Goal: Task Accomplishment & Management: Manage account settings

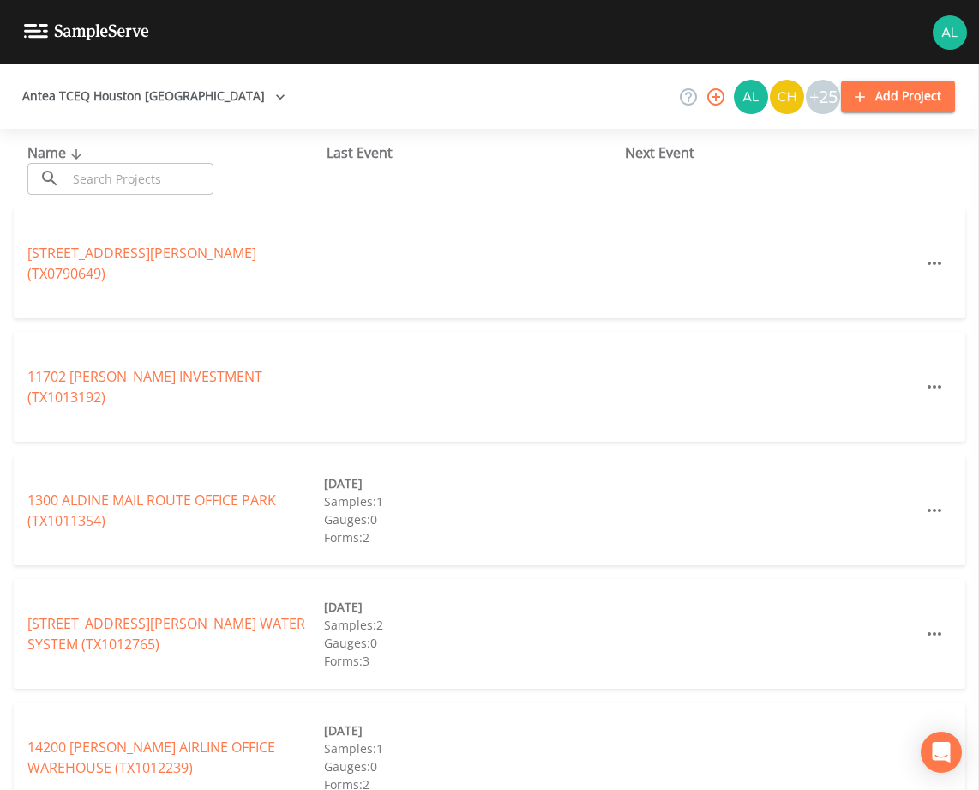
click at [190, 184] on input "text" at bounding box center [140, 179] width 147 height 32
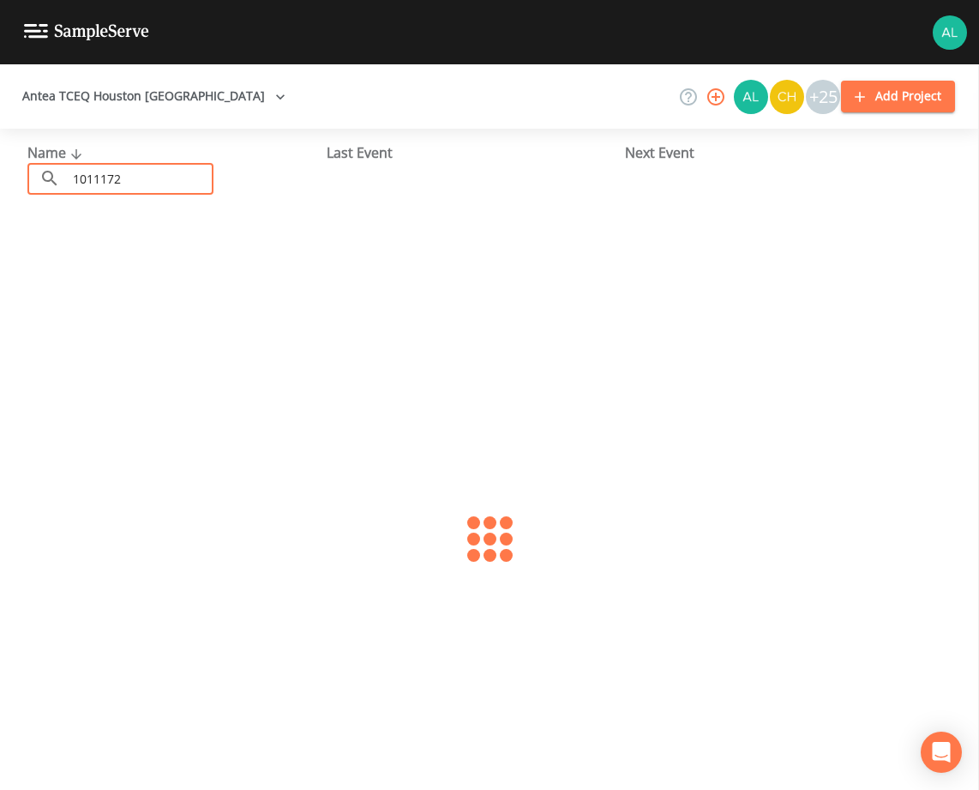
type input "1011172"
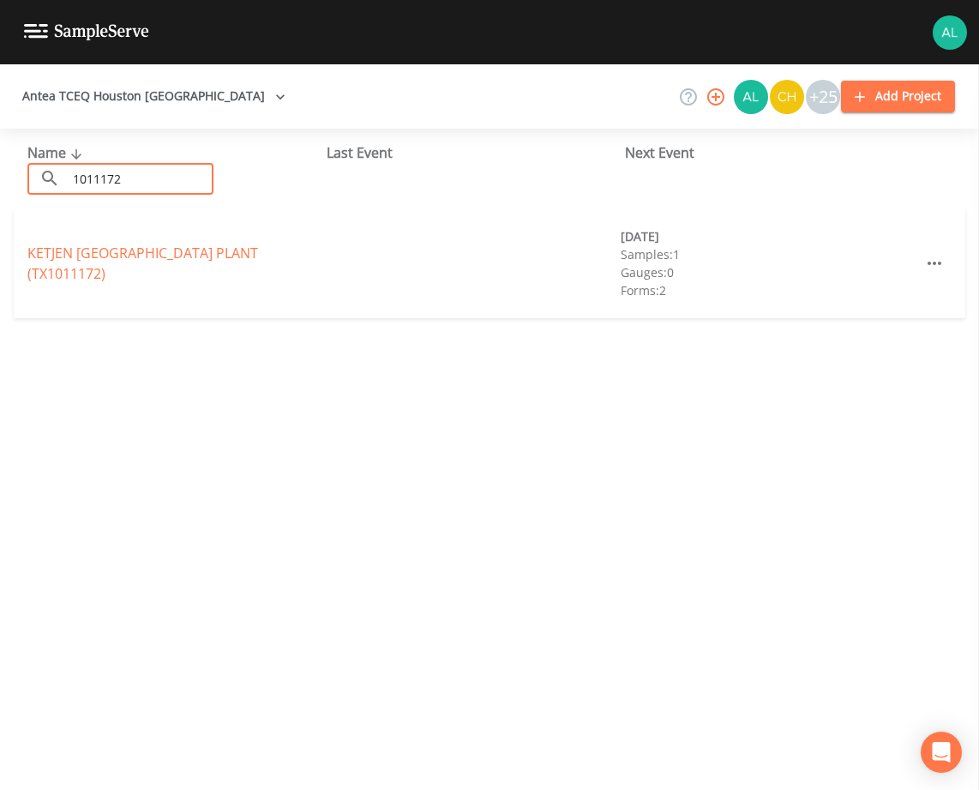
click at [166, 254] on link "KETJEN [GEOGRAPHIC_DATA] PLANT (TX1011172)" at bounding box center [142, 263] width 231 height 39
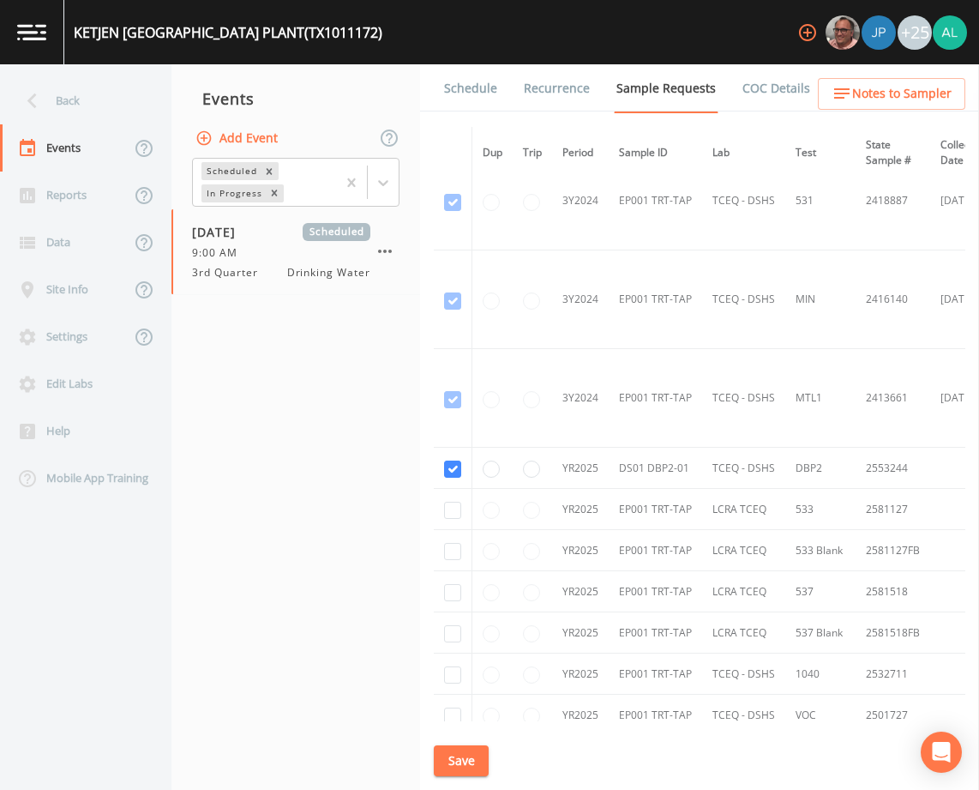
scroll to position [858, 0]
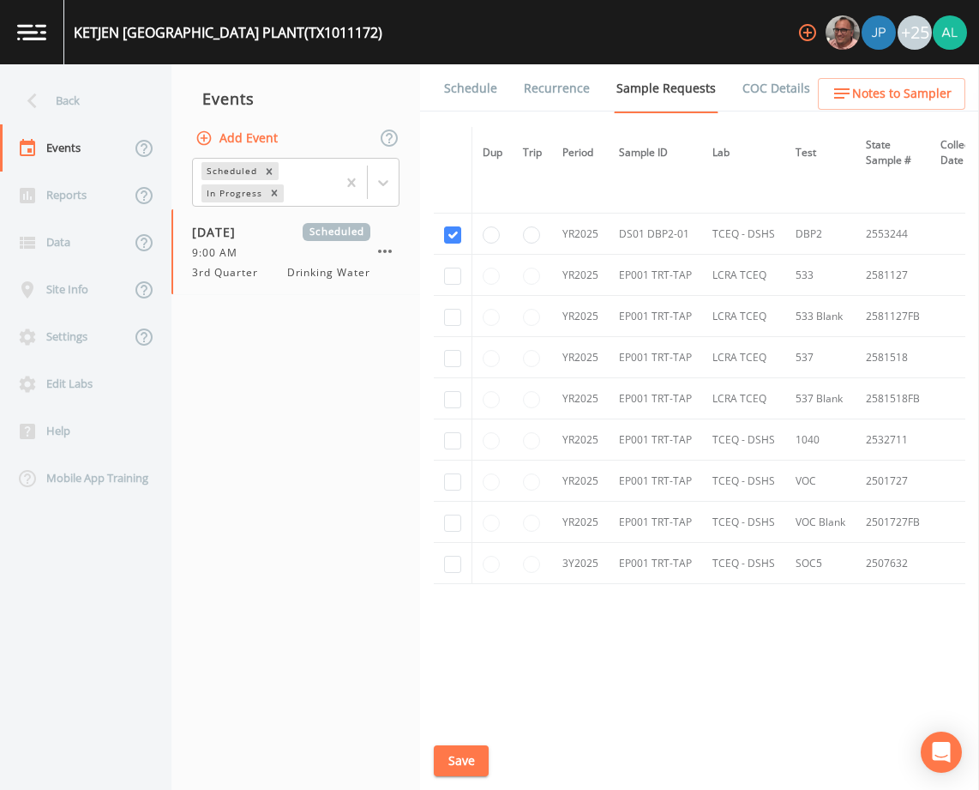
click at [472, 68] on link "Schedule" at bounding box center [471, 88] width 58 height 48
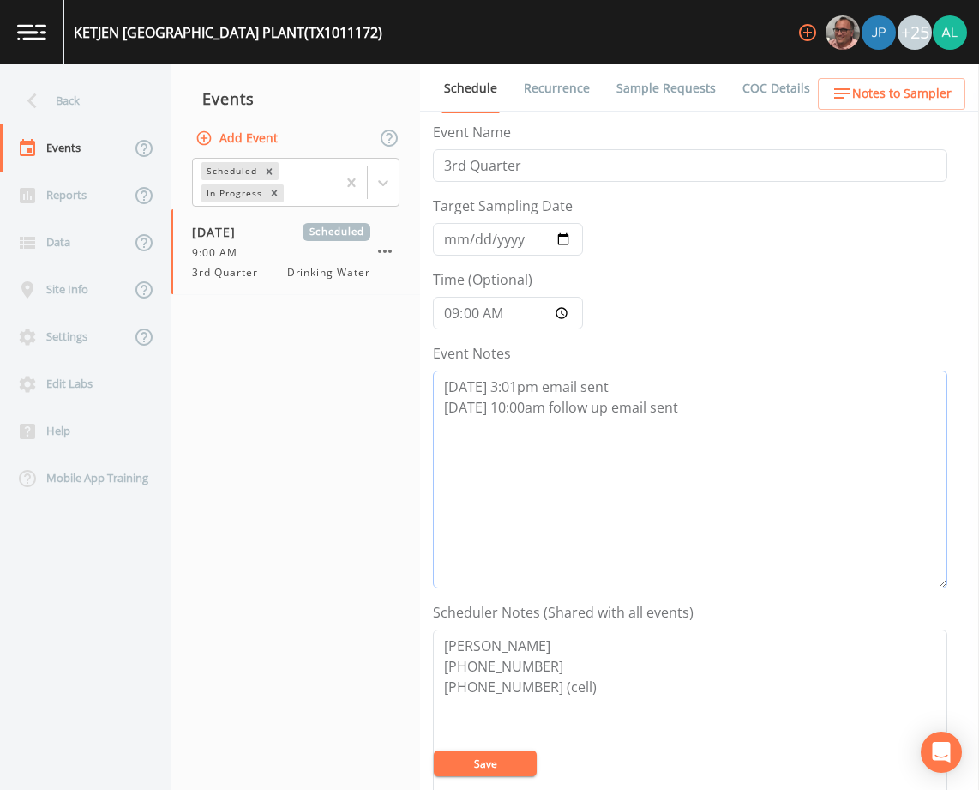
click at [702, 419] on textarea "[DATE] 3:01pm email sent [DATE] 10:00am follow up email sent" at bounding box center [690, 479] width 515 height 218
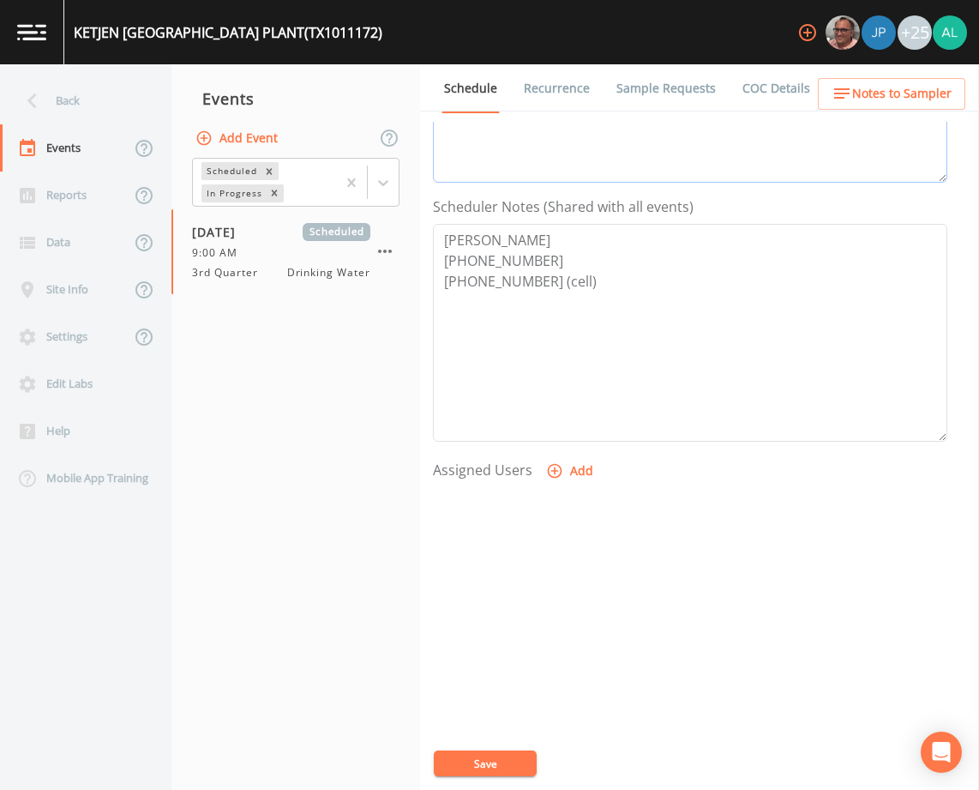
scroll to position [420, 0]
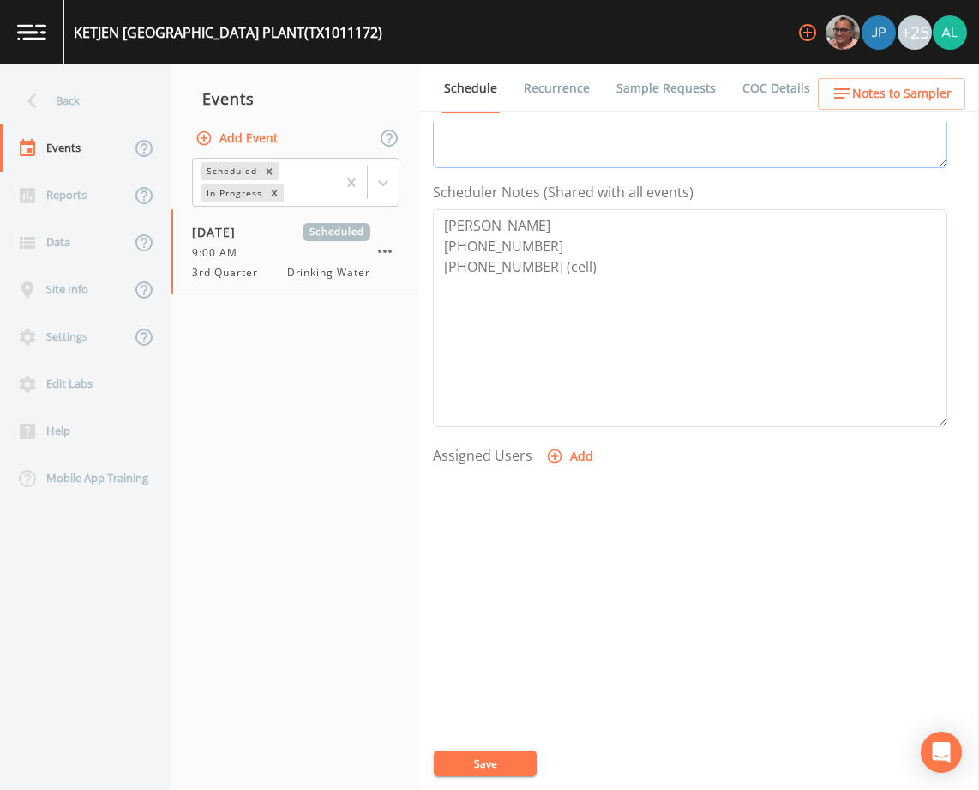
type textarea "[DATE] 3:01pm email sent [DATE] 10:00am follow up email sent [DATE] 10:45am con…"
click at [566, 473] on div at bounding box center [690, 563] width 515 height 180
click at [563, 447] on button "Add" at bounding box center [571, 457] width 57 height 32
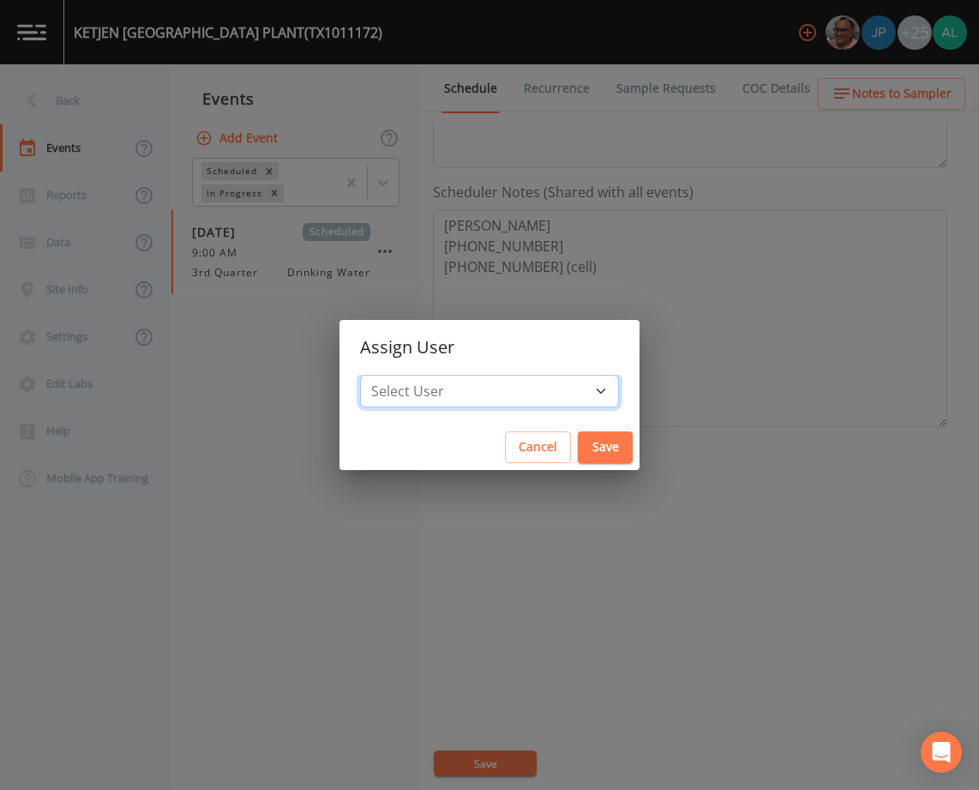
click at [534, 380] on select "Select User [PERSON_NAME] [PERSON_NAME] [PERSON_NAME] [PERSON_NAME] [PERSON_NAM…" at bounding box center [489, 391] width 259 height 33
click at [481, 378] on select "Select User [PERSON_NAME] [PERSON_NAME] [PERSON_NAME] [PERSON_NAME] [PERSON_NAM…" at bounding box center [489, 391] width 259 height 33
select select "1051c3a1-6c84-4a22-a0dd-c999b59f2b39"
click at [399, 375] on select "Select User [PERSON_NAME] [PERSON_NAME] [PERSON_NAME] [PERSON_NAME] [PERSON_NAM…" at bounding box center [489, 391] width 259 height 33
click at [585, 443] on button "Save" at bounding box center [605, 447] width 55 height 32
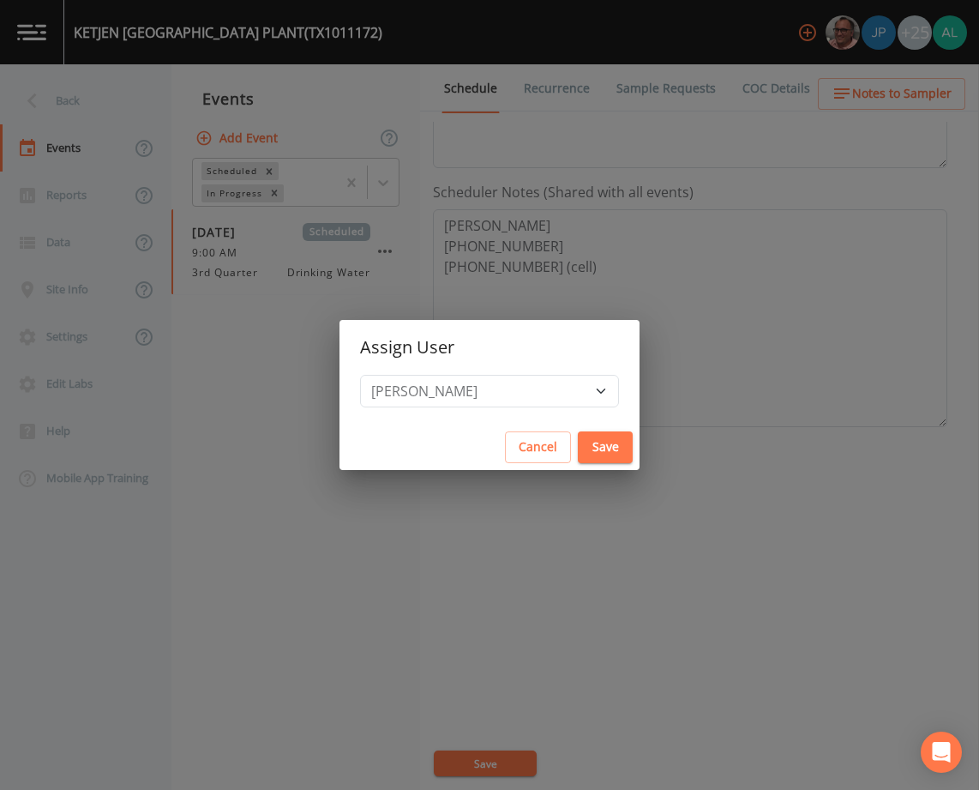
select select
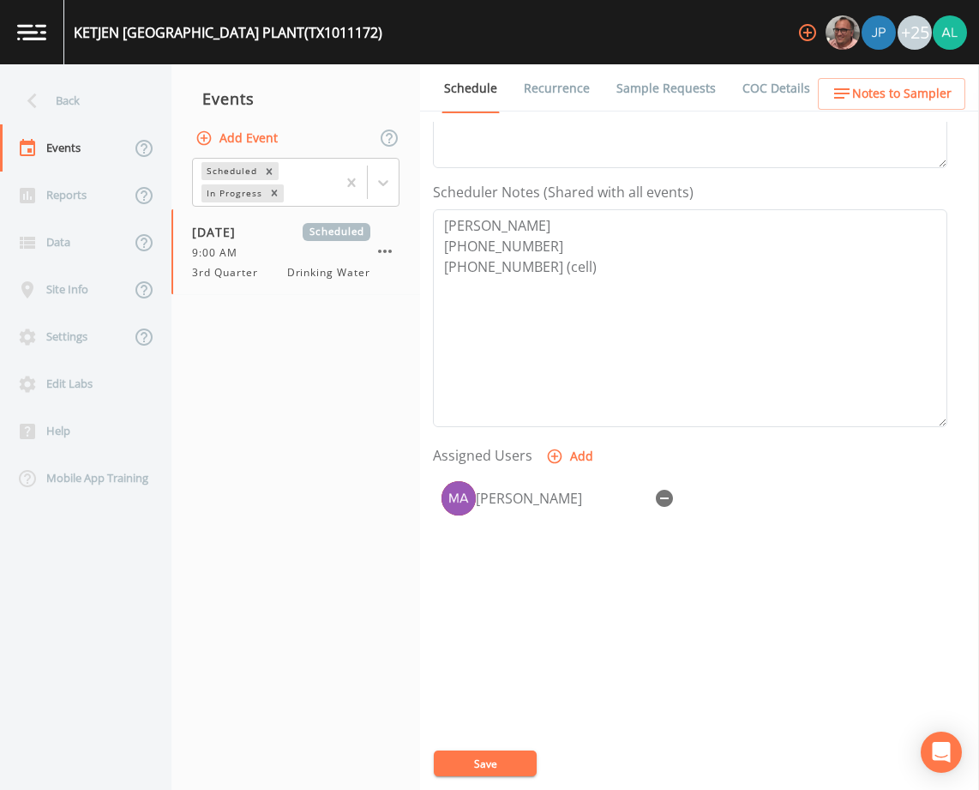
click at [477, 761] on button "Save" at bounding box center [485, 763] width 103 height 26
click at [860, 91] on span "Notes to Sampler" at bounding box center [901, 93] width 99 height 21
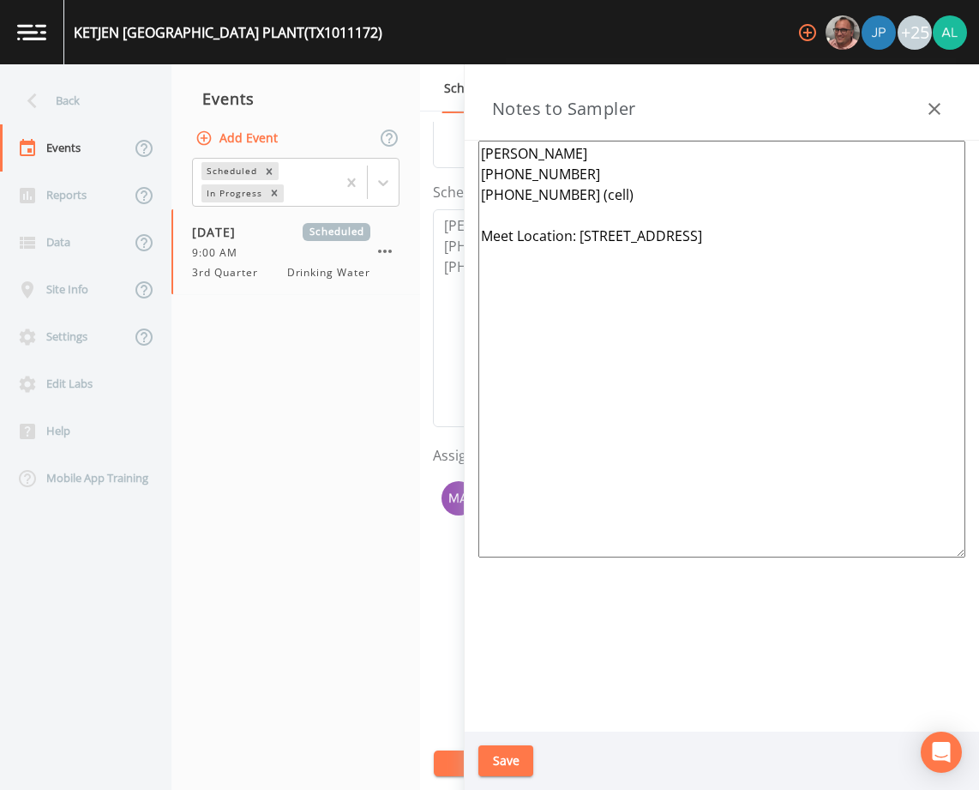
click at [519, 743] on div "Save" at bounding box center [722, 761] width 515 height 59
click at [512, 755] on button "Save" at bounding box center [506, 761] width 55 height 32
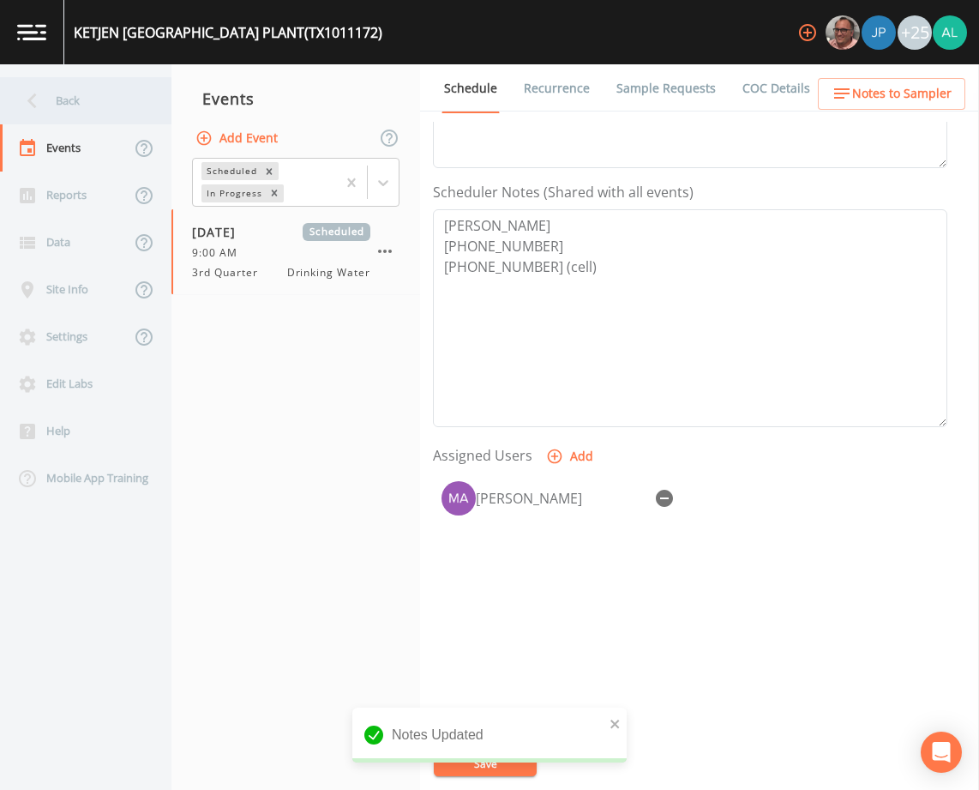
click at [109, 98] on div "Back" at bounding box center [77, 100] width 154 height 47
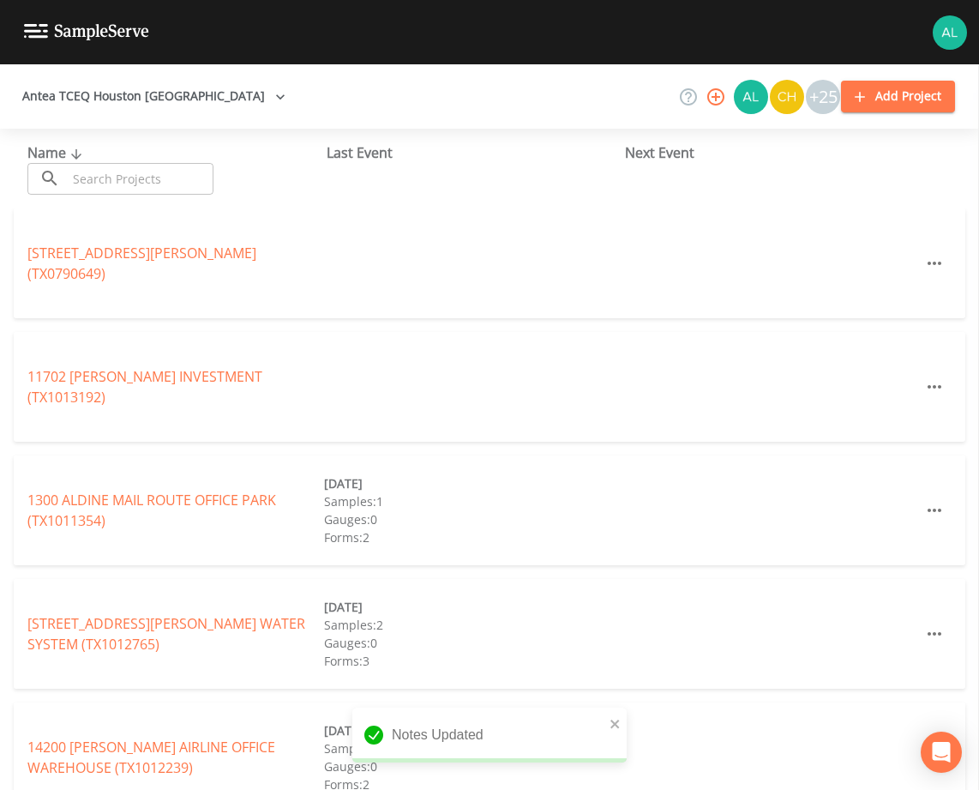
click at [154, 175] on input "text" at bounding box center [140, 179] width 147 height 32
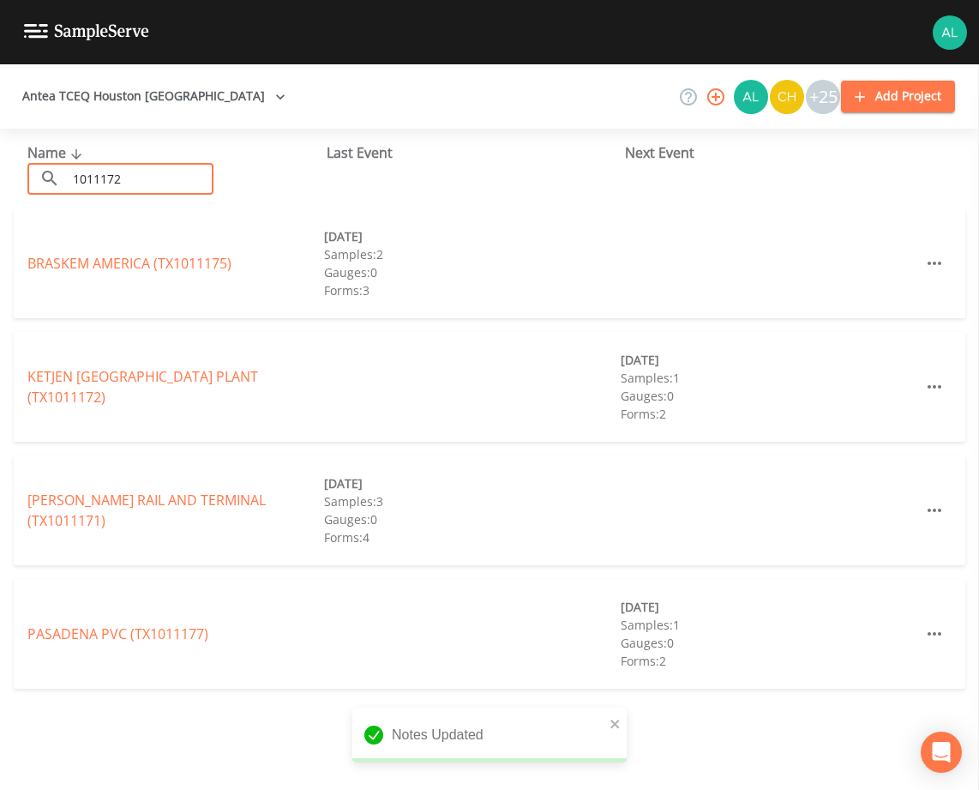
type input "1011172"
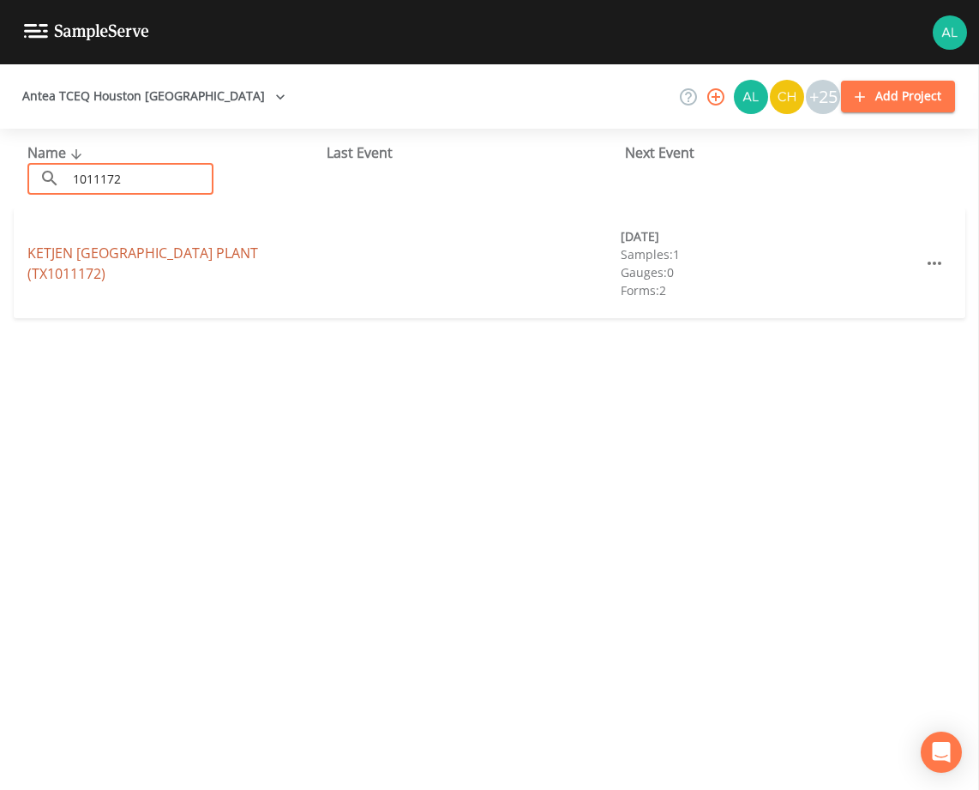
click at [126, 266] on link "KETJEN [GEOGRAPHIC_DATA] PLANT (TX1011172)" at bounding box center [142, 263] width 231 height 39
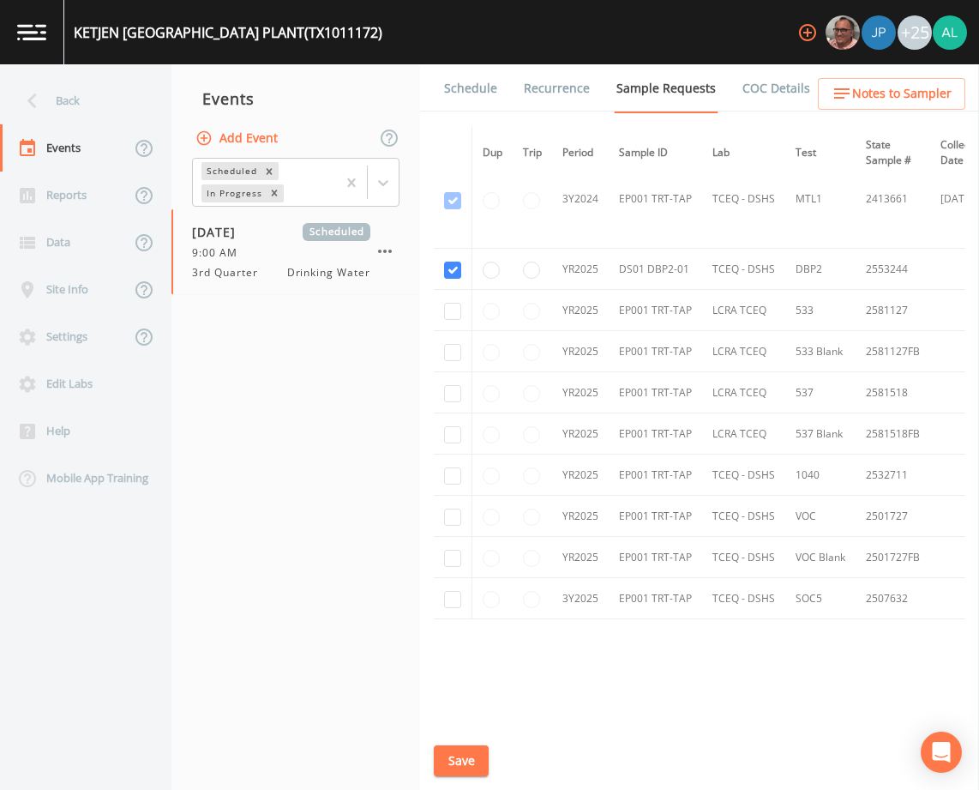
scroll to position [858, 0]
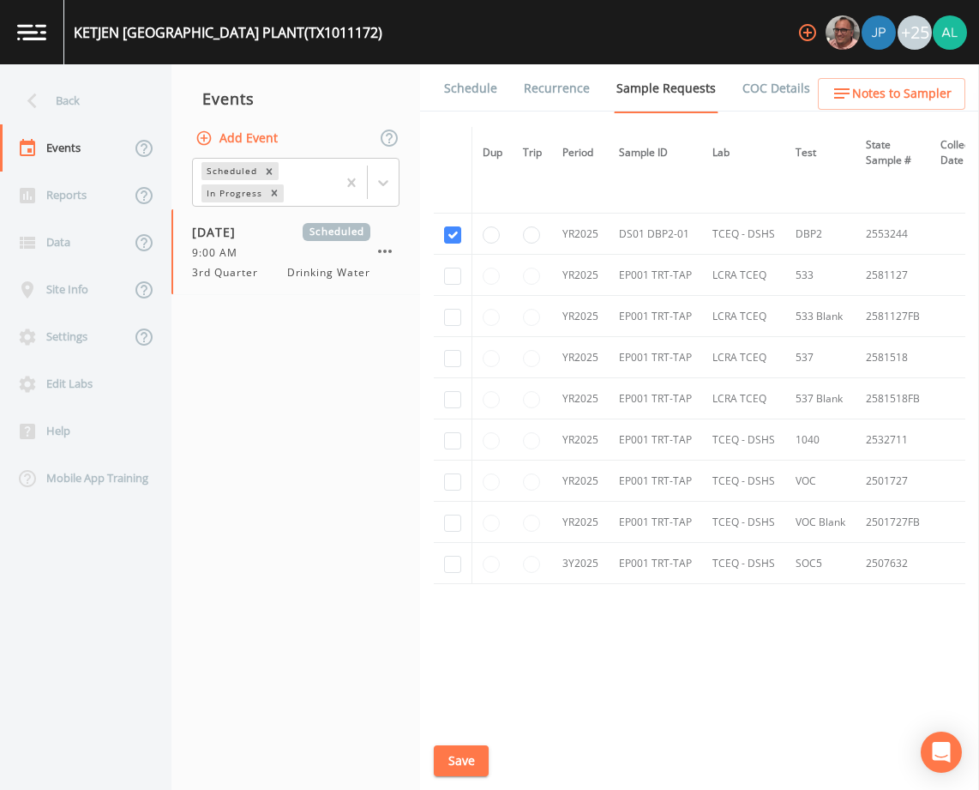
click at [478, 86] on link "Schedule" at bounding box center [471, 88] width 58 height 48
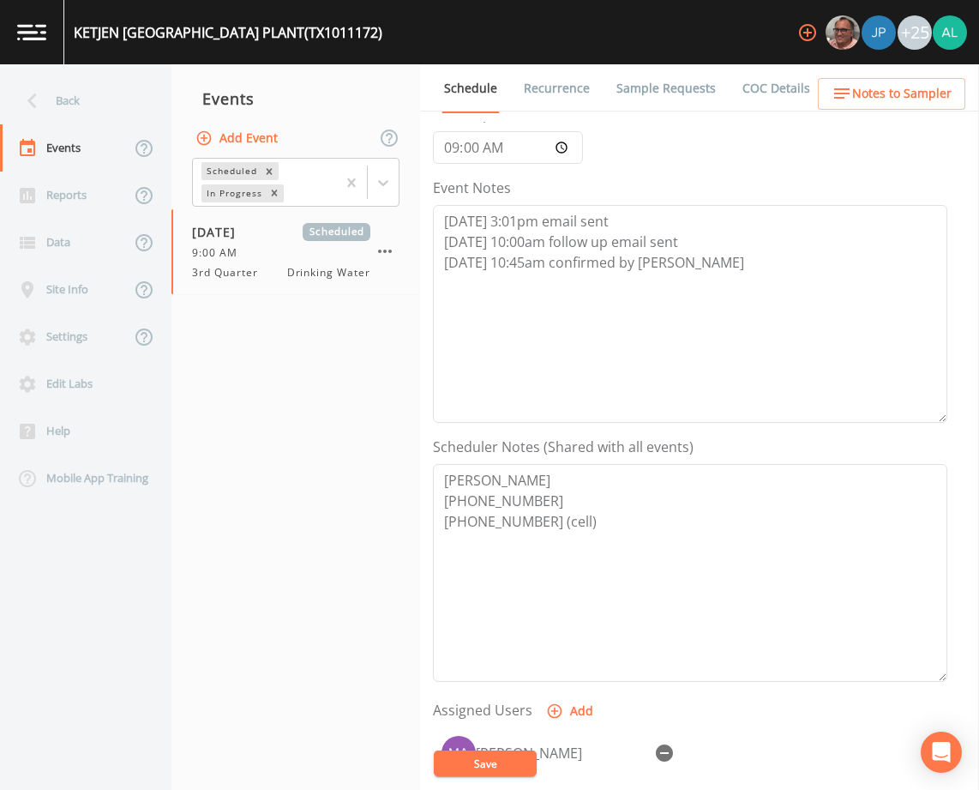
scroll to position [420, 0]
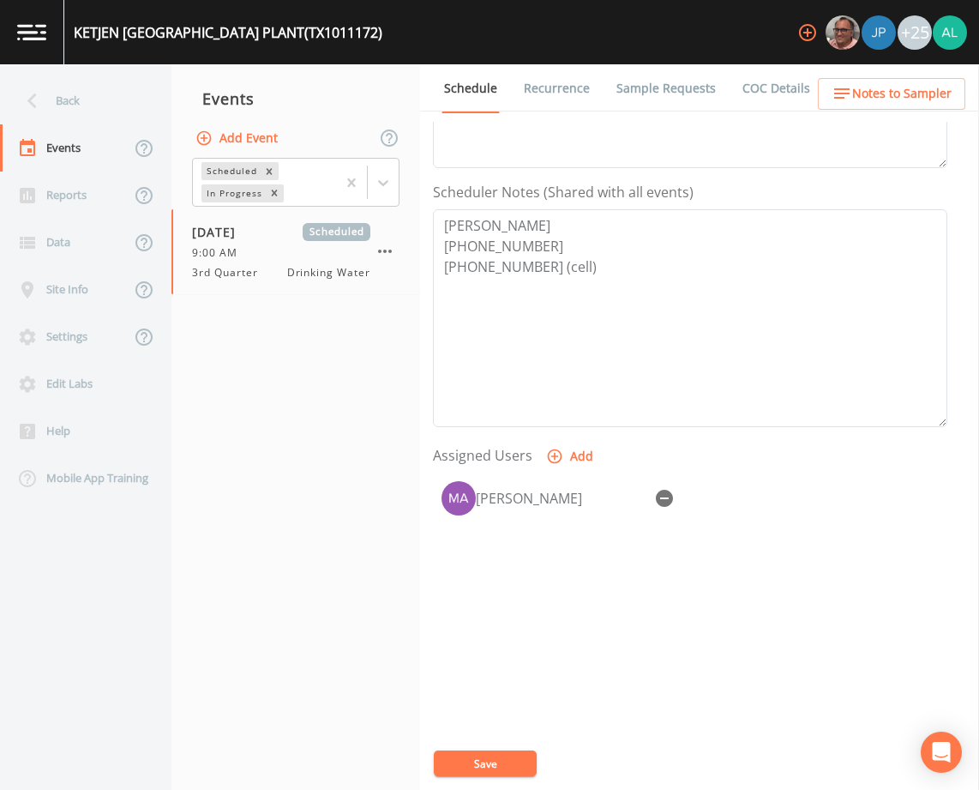
click at [854, 87] on span "Notes to Sampler" at bounding box center [901, 93] width 99 height 21
